Goal: Task Accomplishment & Management: Use online tool/utility

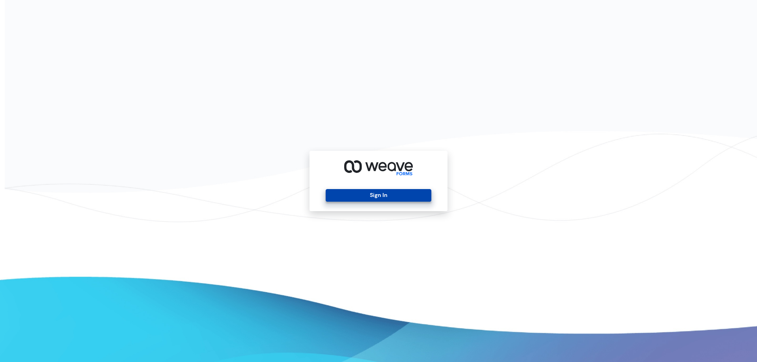
click at [388, 199] on button "Sign In" at bounding box center [378, 195] width 105 height 13
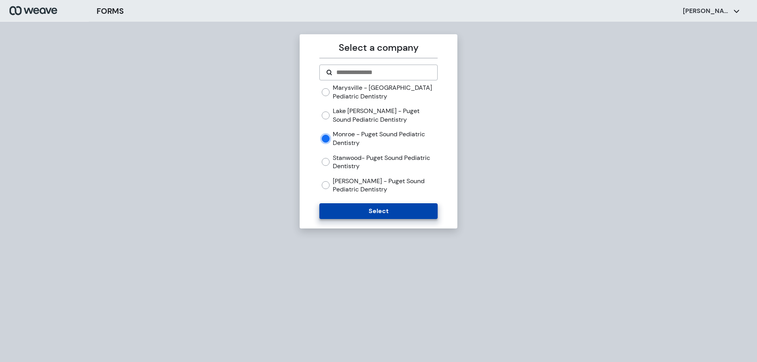
click at [352, 214] on button "Select" at bounding box center [378, 211] width 118 height 16
